Goal: Navigation & Orientation: Go to known website

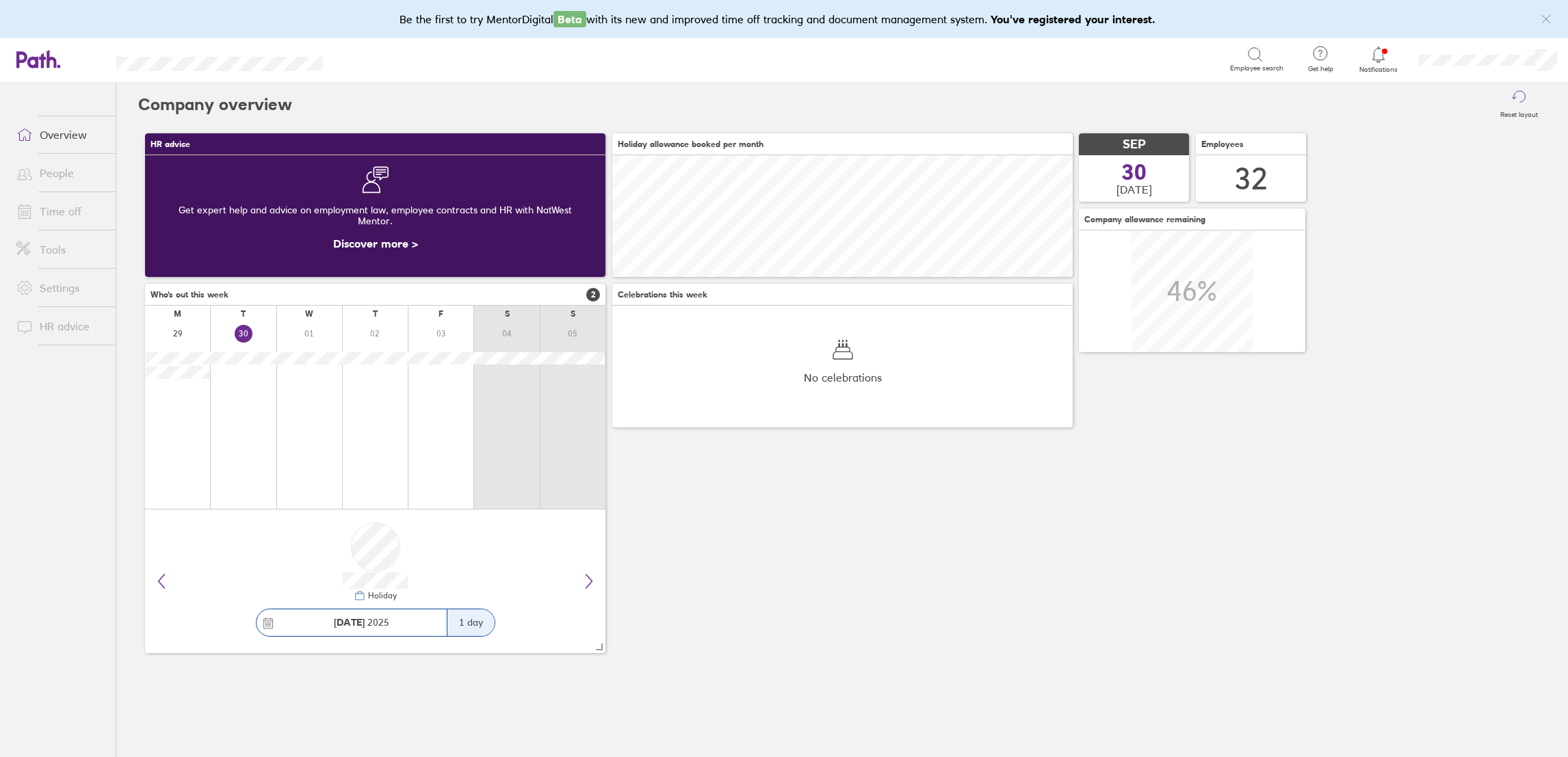
scroll to position [122, 460]
